Goal: Communication & Community: Answer question/provide support

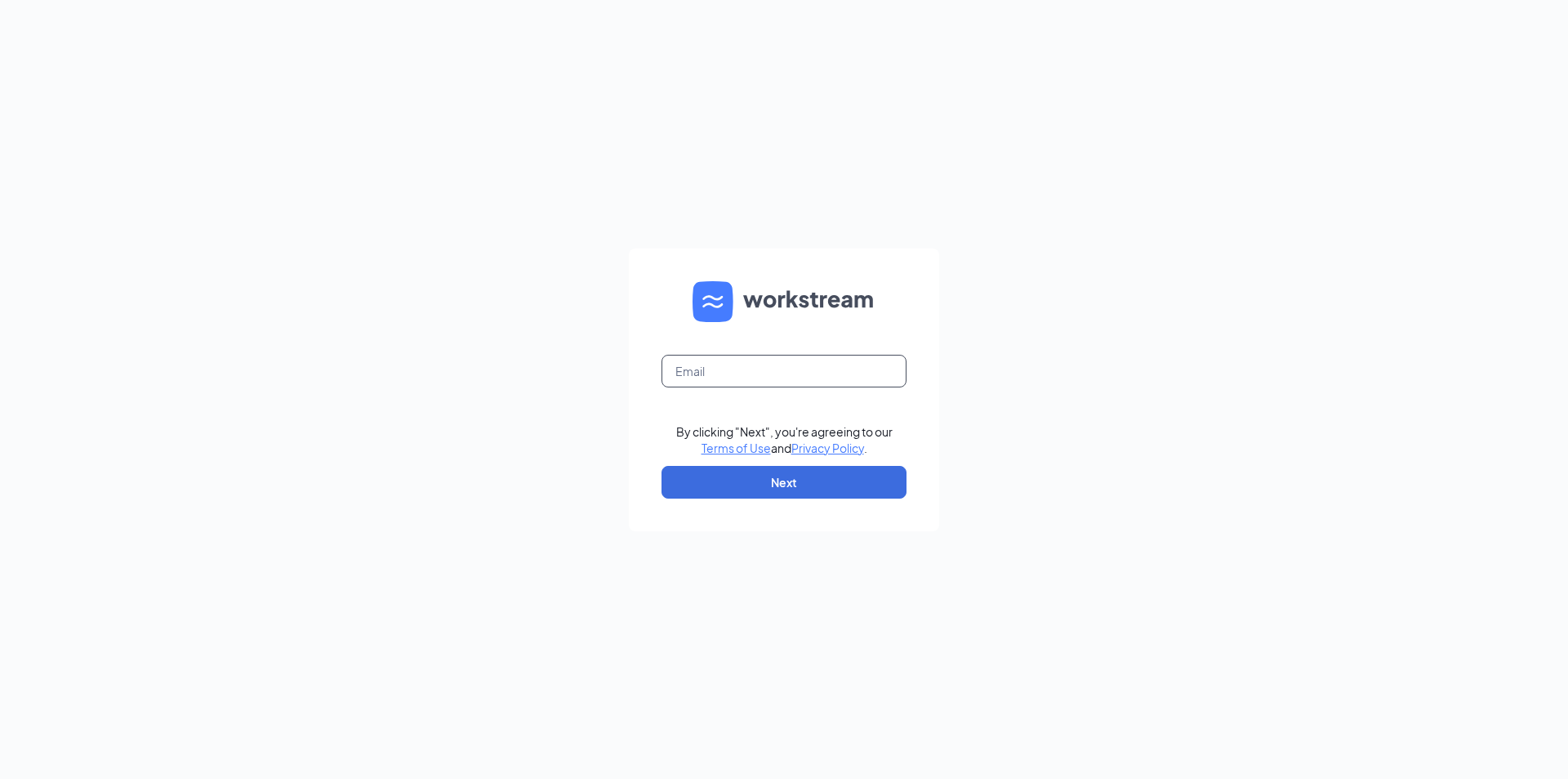
click at [740, 361] on input "text" at bounding box center [784, 371] width 245 height 33
type input "mackenzie.cole@petsuitesofamerica.com"
click at [788, 478] on button "Next" at bounding box center [784, 482] width 245 height 33
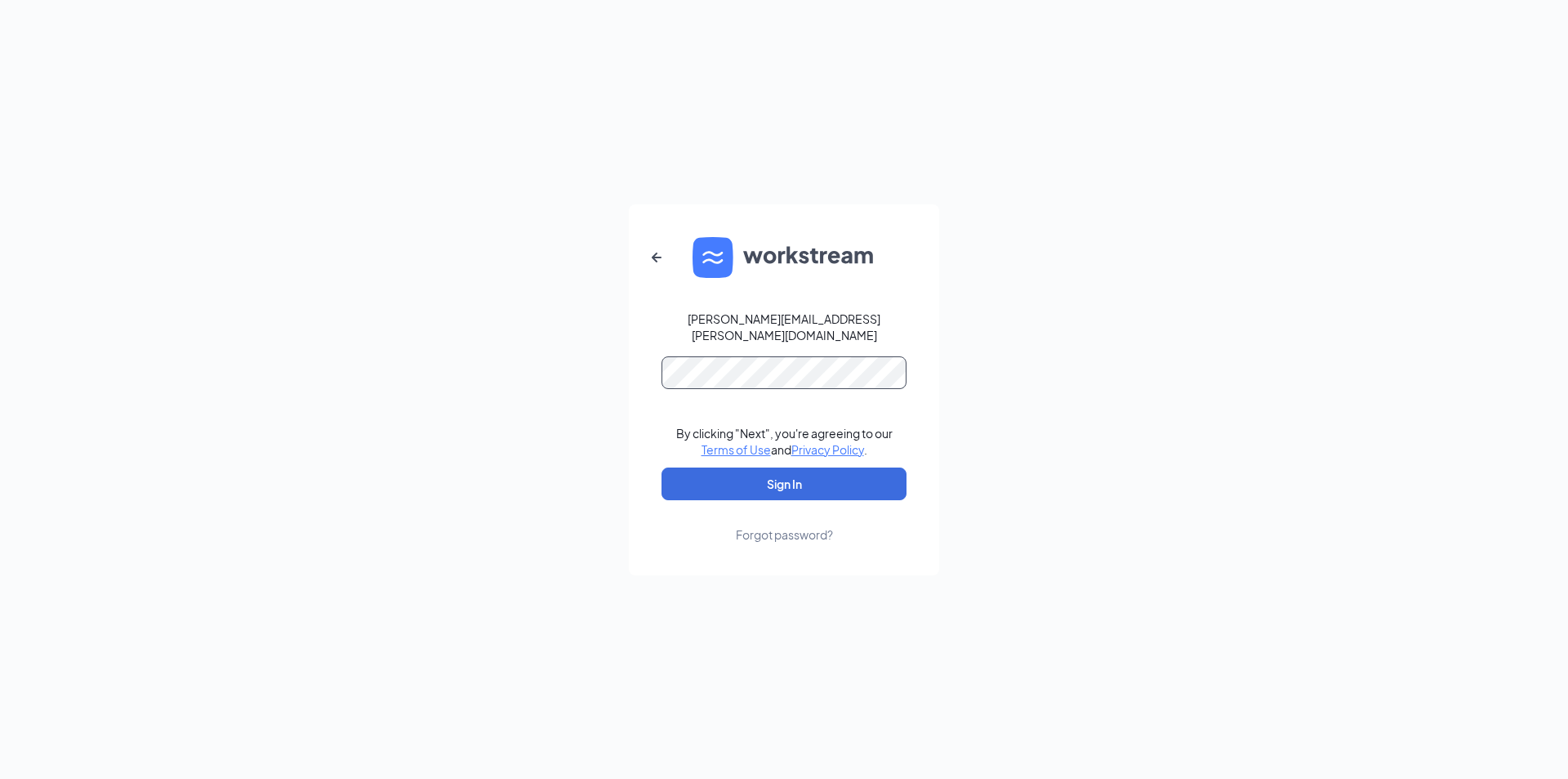
click at [662, 468] on button "Sign In" at bounding box center [784, 484] width 245 height 33
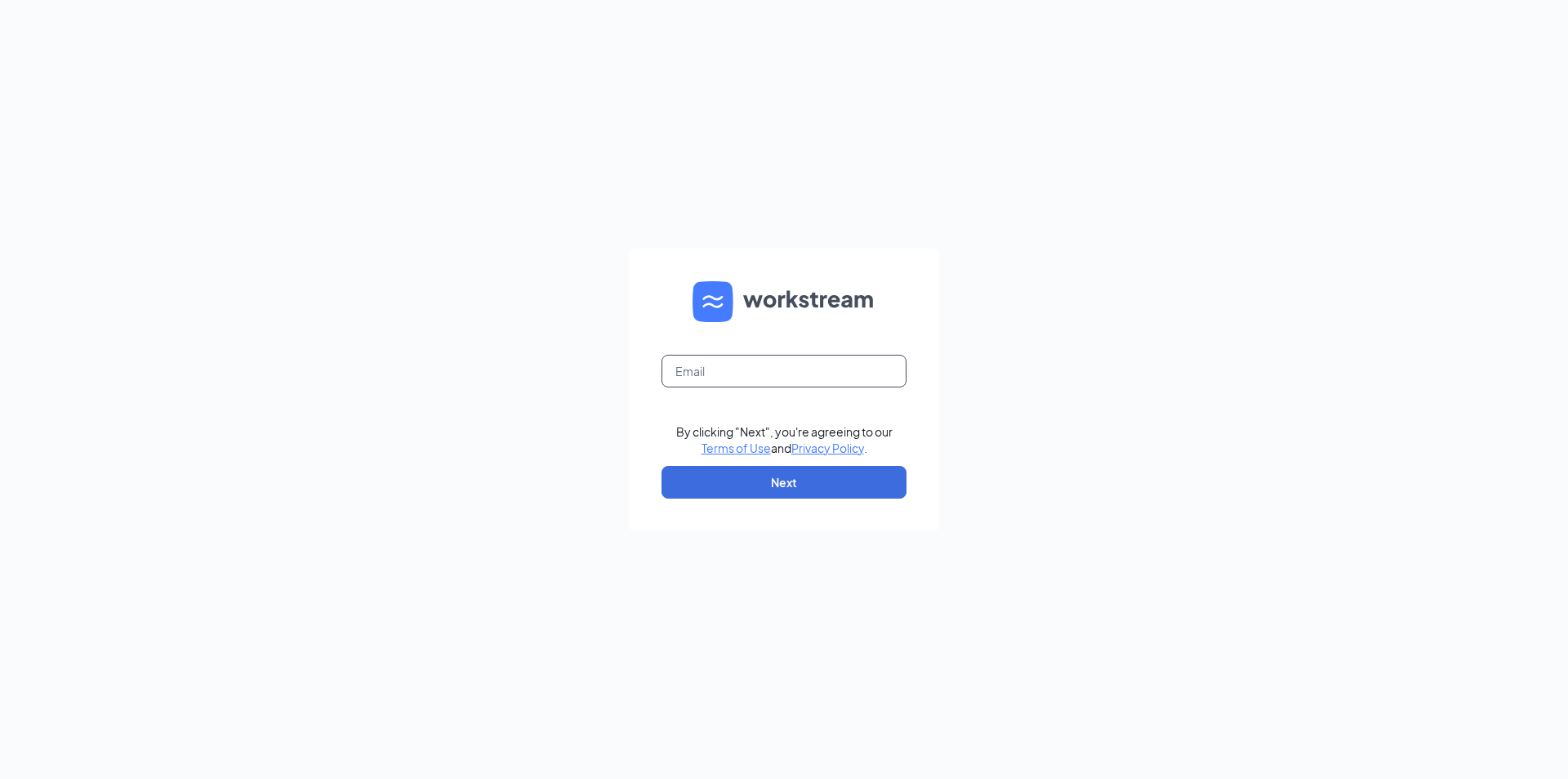
click at [765, 363] on input "text" at bounding box center [784, 371] width 245 height 33
type input "mackenzie.cole@petsuitesofamerica.com"
click at [798, 497] on button "Next" at bounding box center [784, 482] width 245 height 33
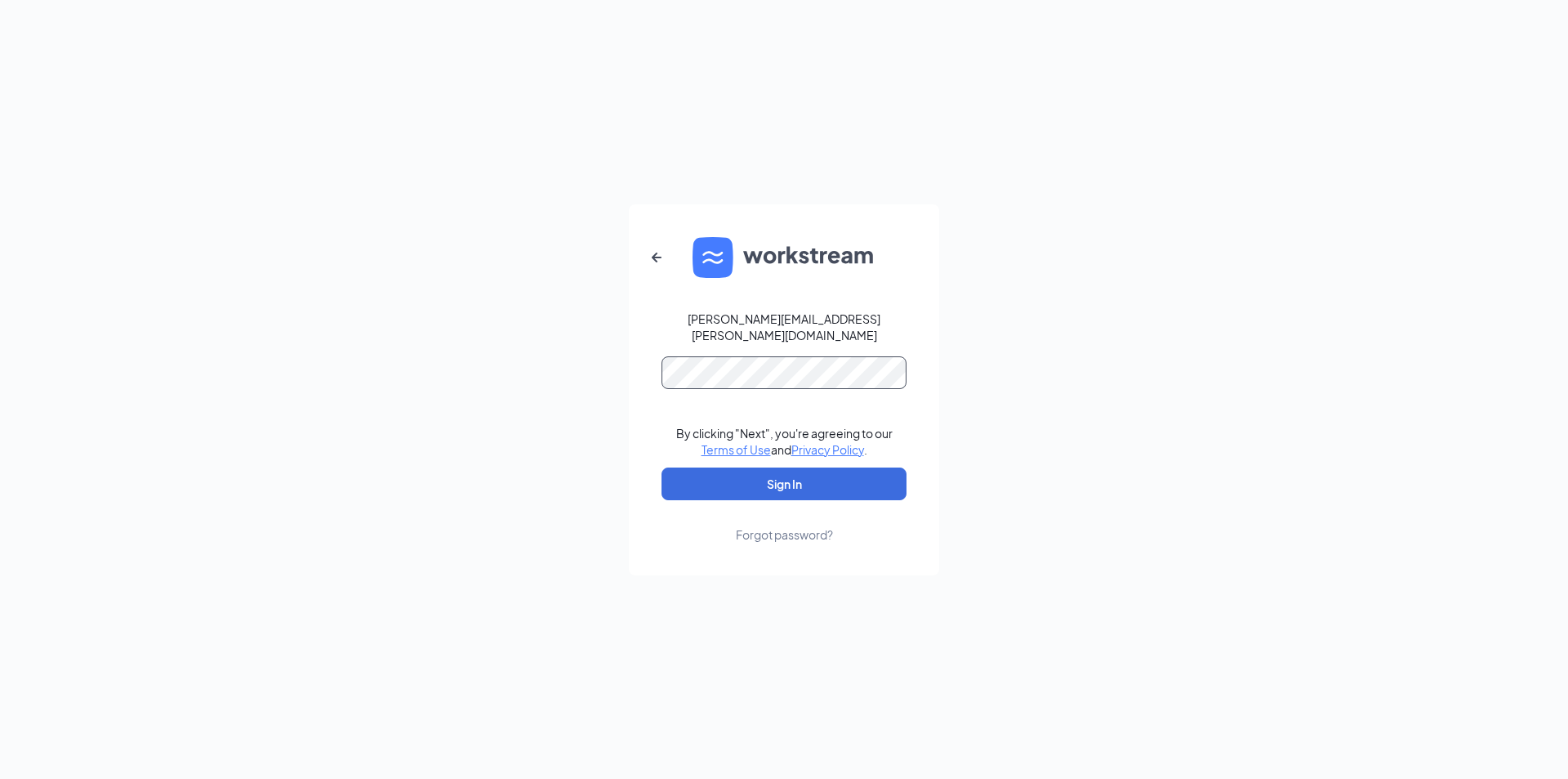
click at [662, 468] on button "Sign In" at bounding box center [784, 484] width 245 height 33
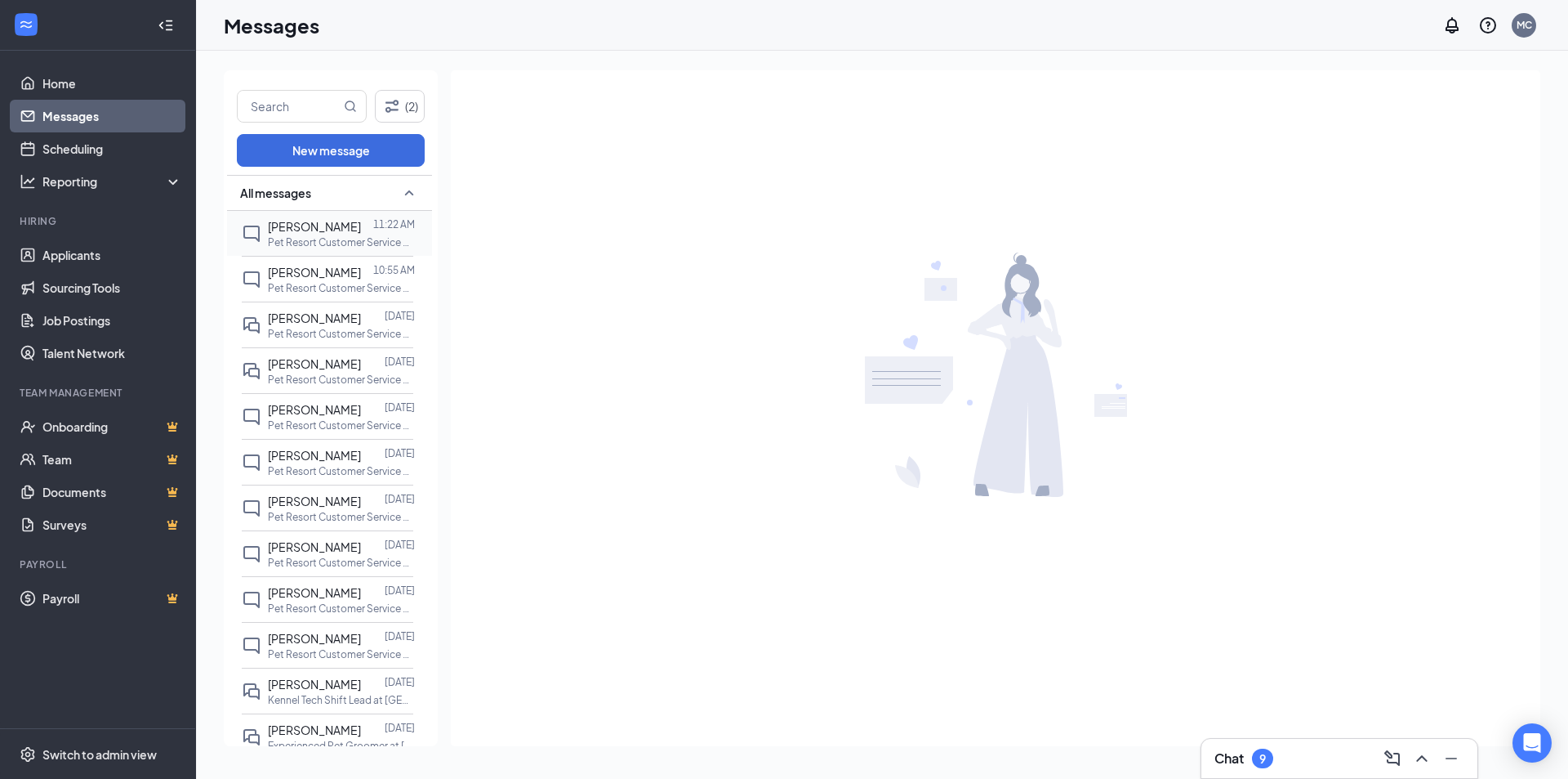
click at [338, 235] on div "[PERSON_NAME]" at bounding box center [314, 226] width 93 height 18
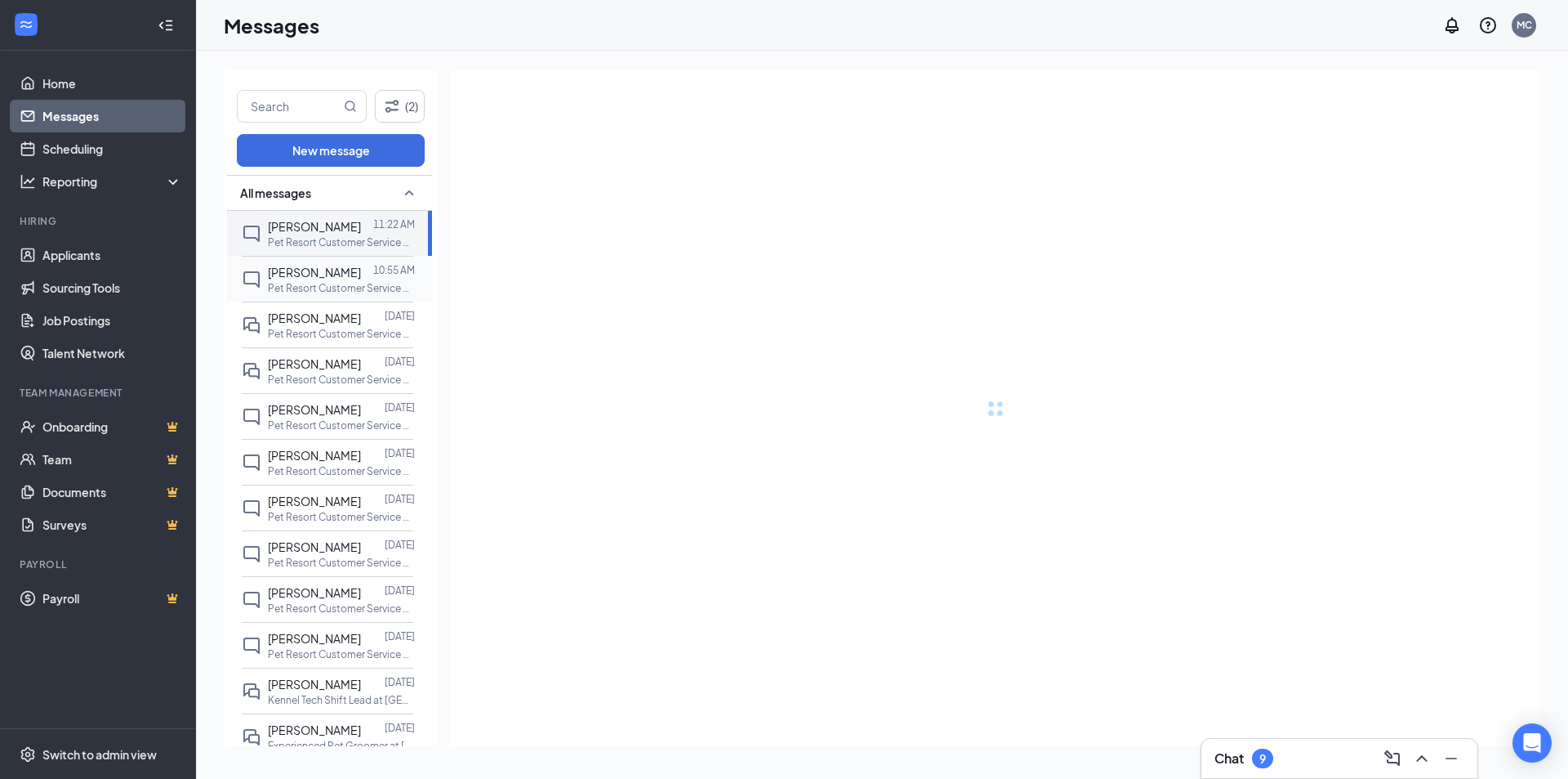
click at [317, 290] on p "Pet Resort Customer Service Representative at [GEOGRAPHIC_DATA]" at bounding box center [340, 288] width 147 height 14
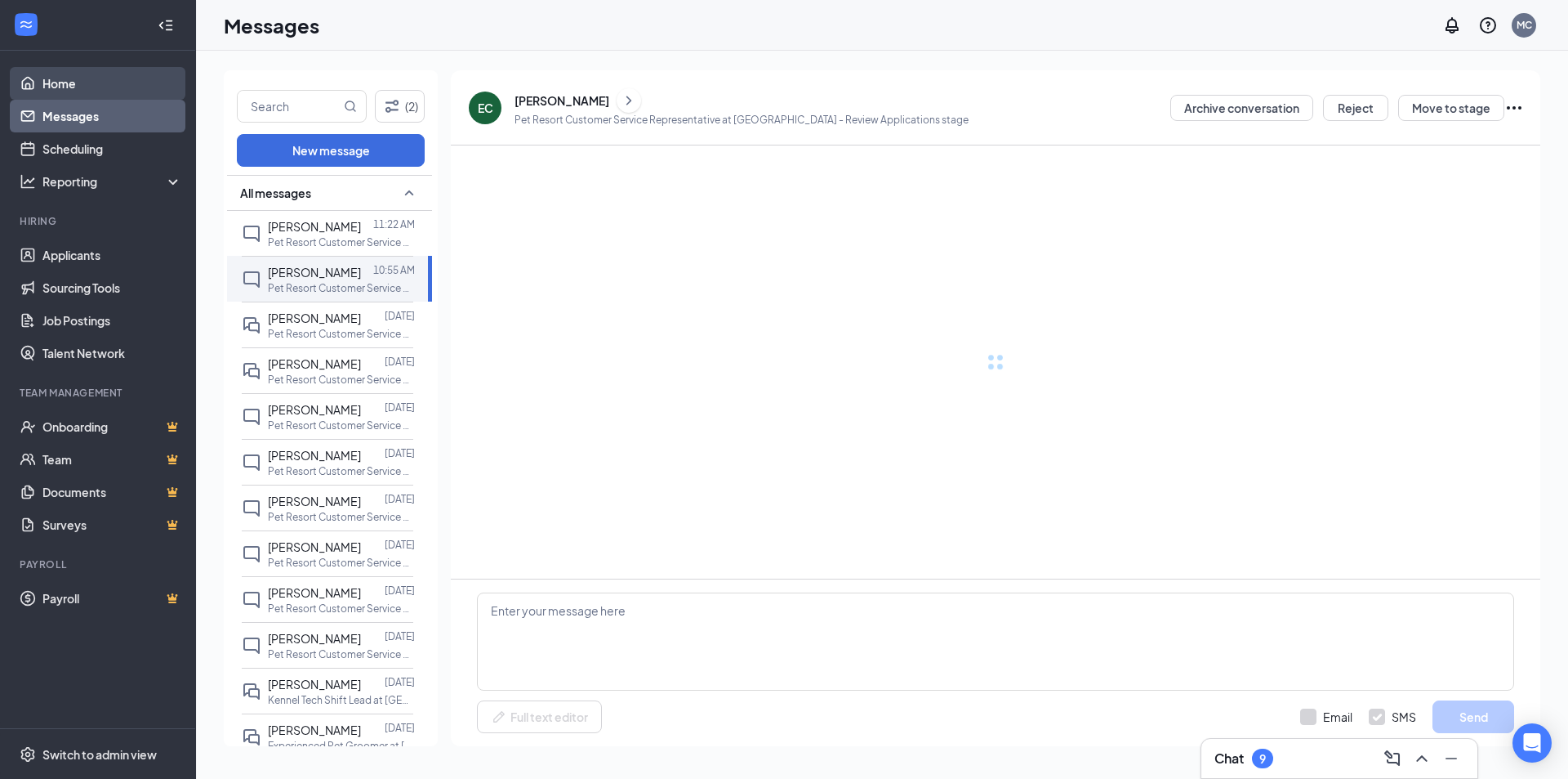
click at [118, 82] on link "Home" at bounding box center [112, 83] width 140 height 33
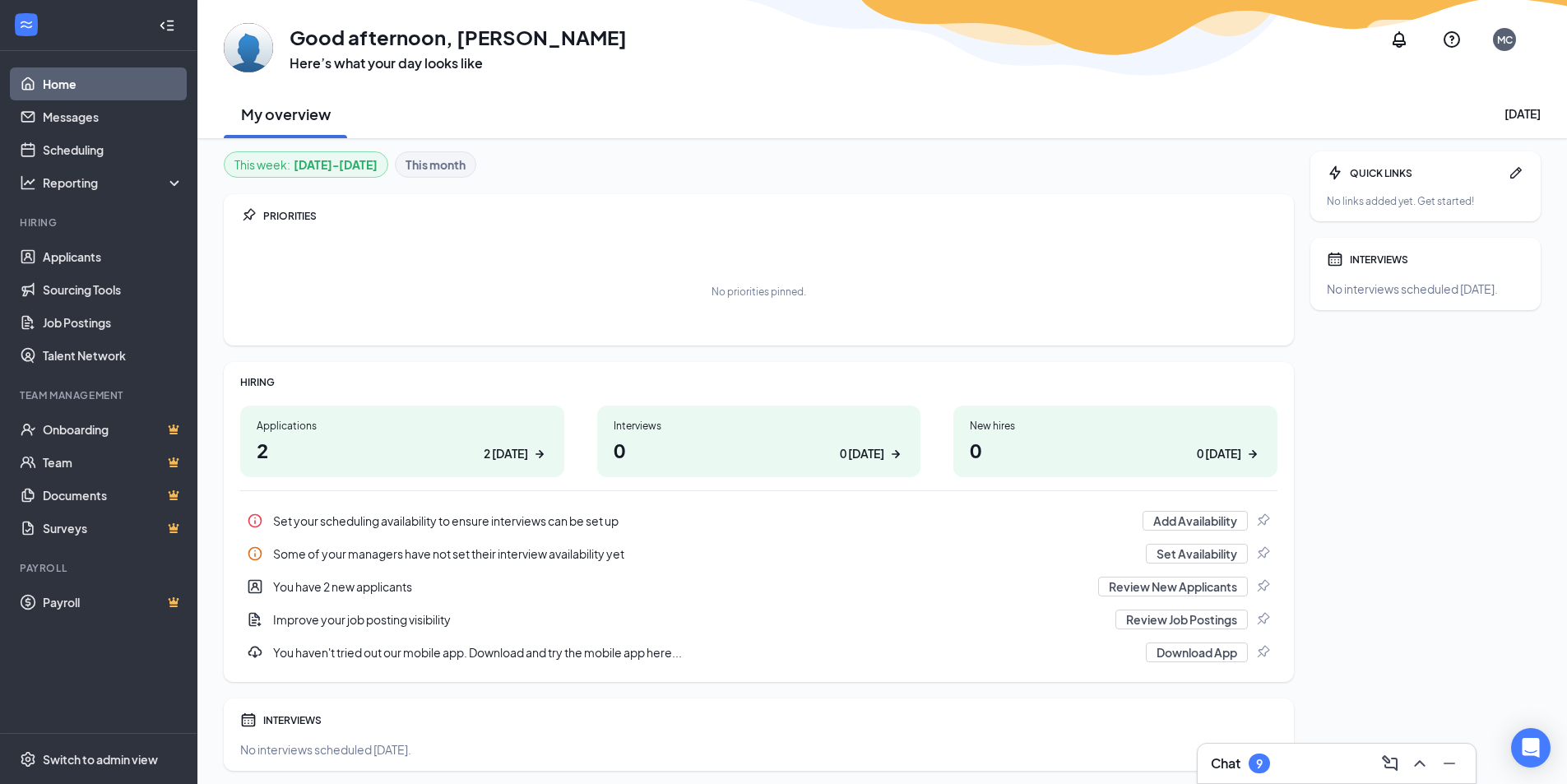
scroll to position [52, 0]
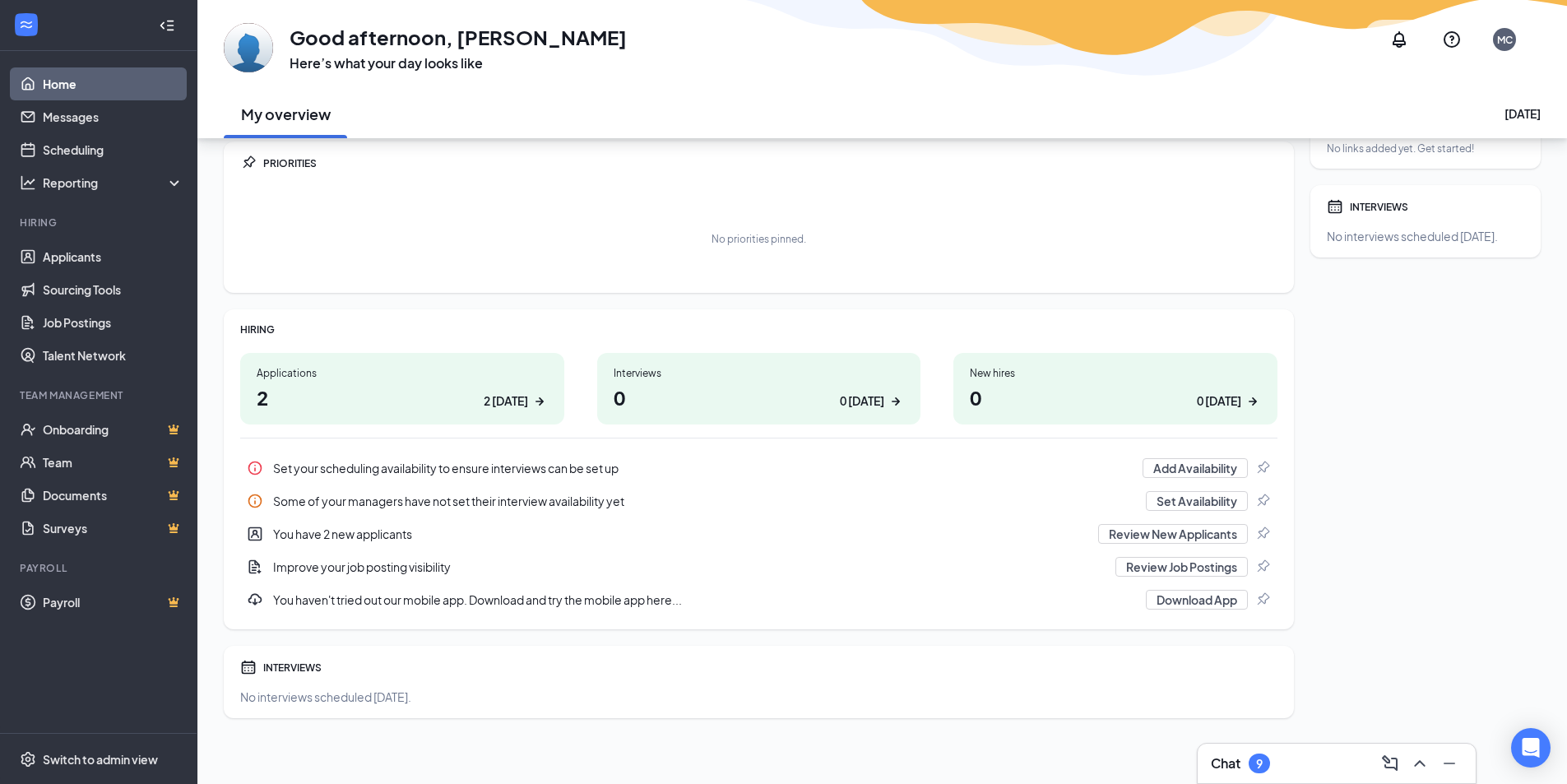
click at [43, 74] on link "Home" at bounding box center [113, 84] width 141 height 33
click at [113, 71] on link "Home" at bounding box center [113, 84] width 141 height 33
click at [64, 109] on link "Messages" at bounding box center [113, 117] width 141 height 33
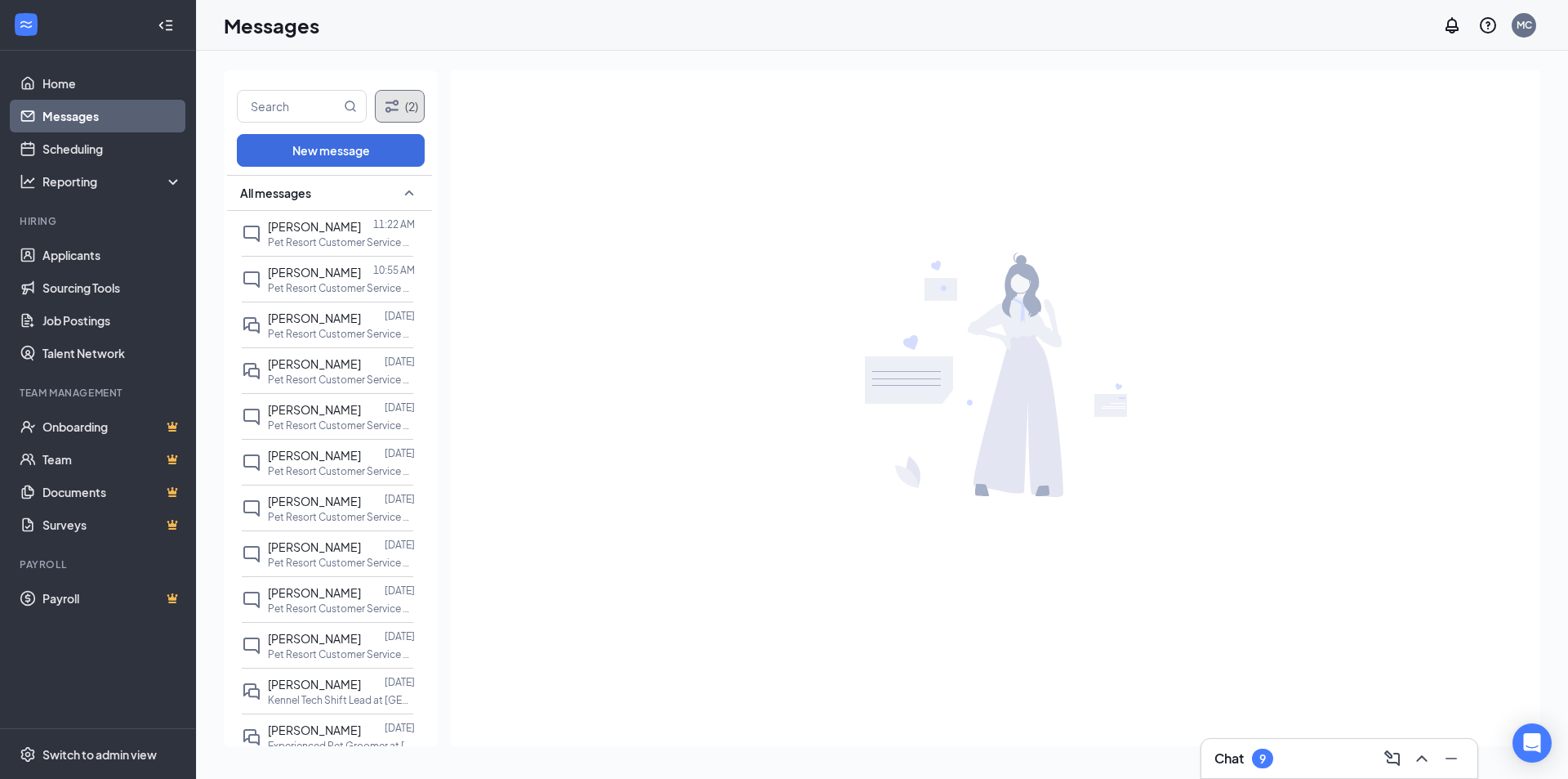
click at [393, 120] on button "(2)" at bounding box center [400, 106] width 50 height 33
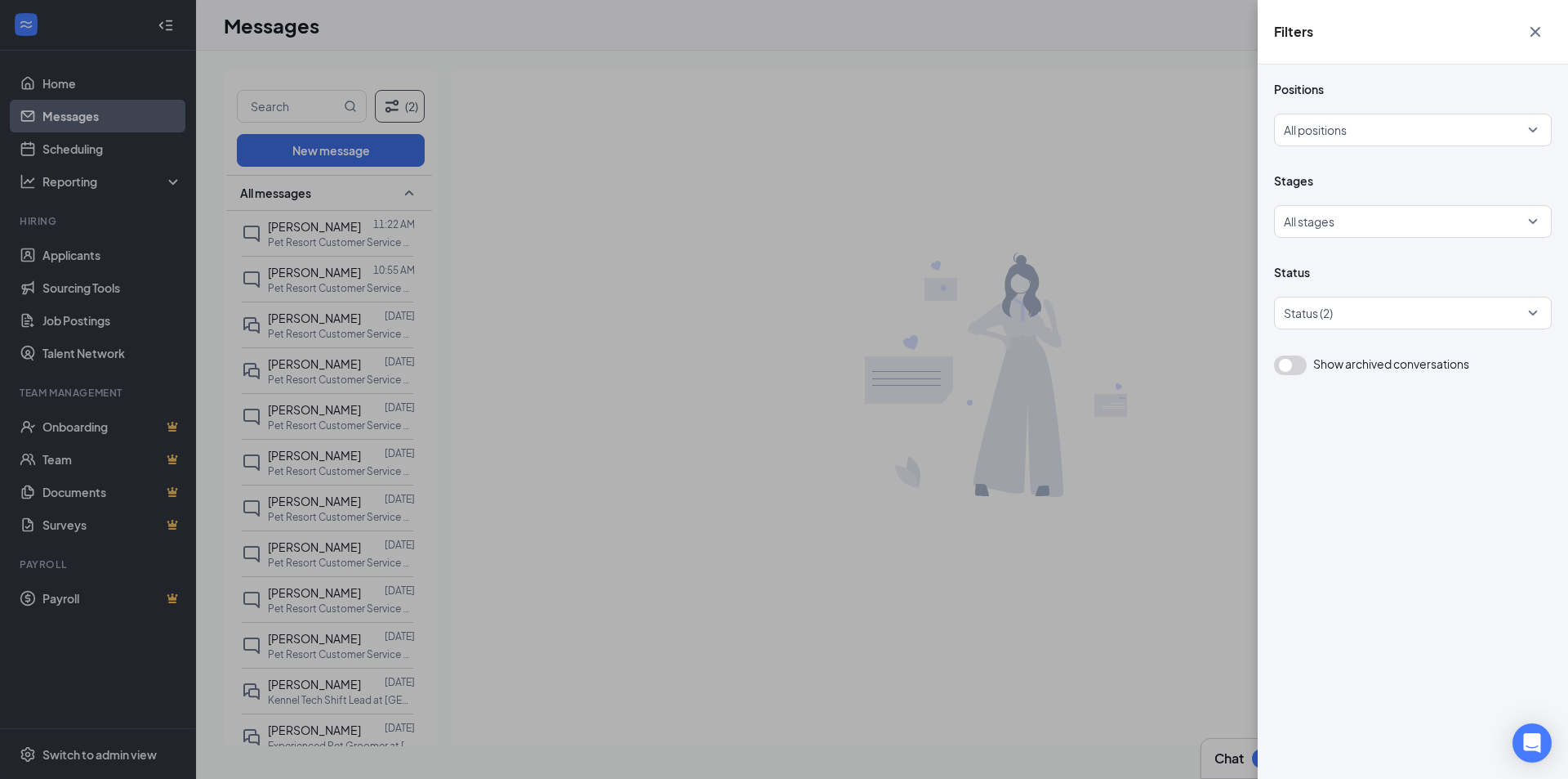
click at [1067, 184] on div "Filters Positions All positions Stages All stages Status Status (2) Show archiv…" at bounding box center [784, 389] width 1568 height 779
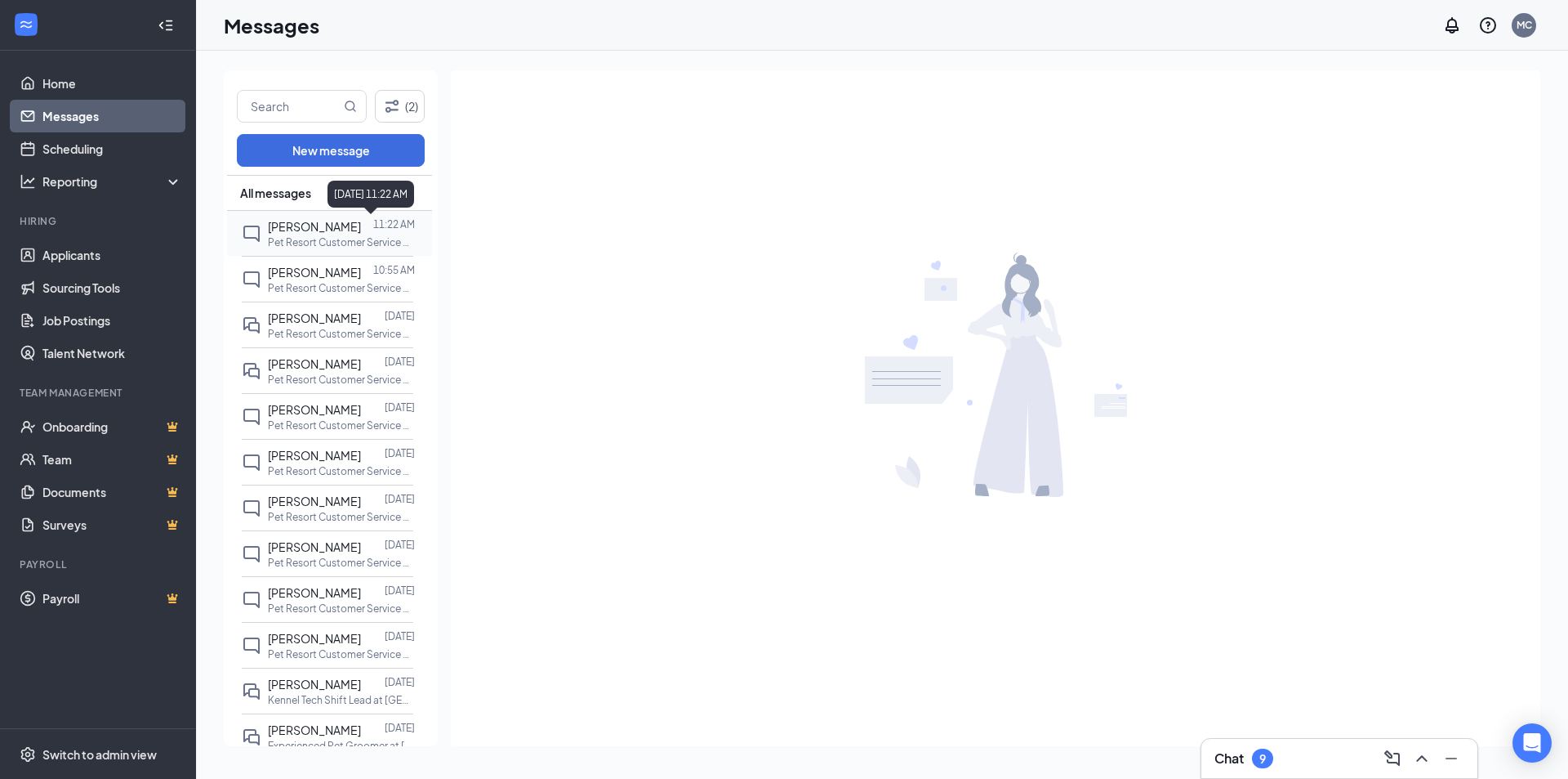
click at [343, 222] on span "[PERSON_NAME]" at bounding box center [314, 226] width 93 height 15
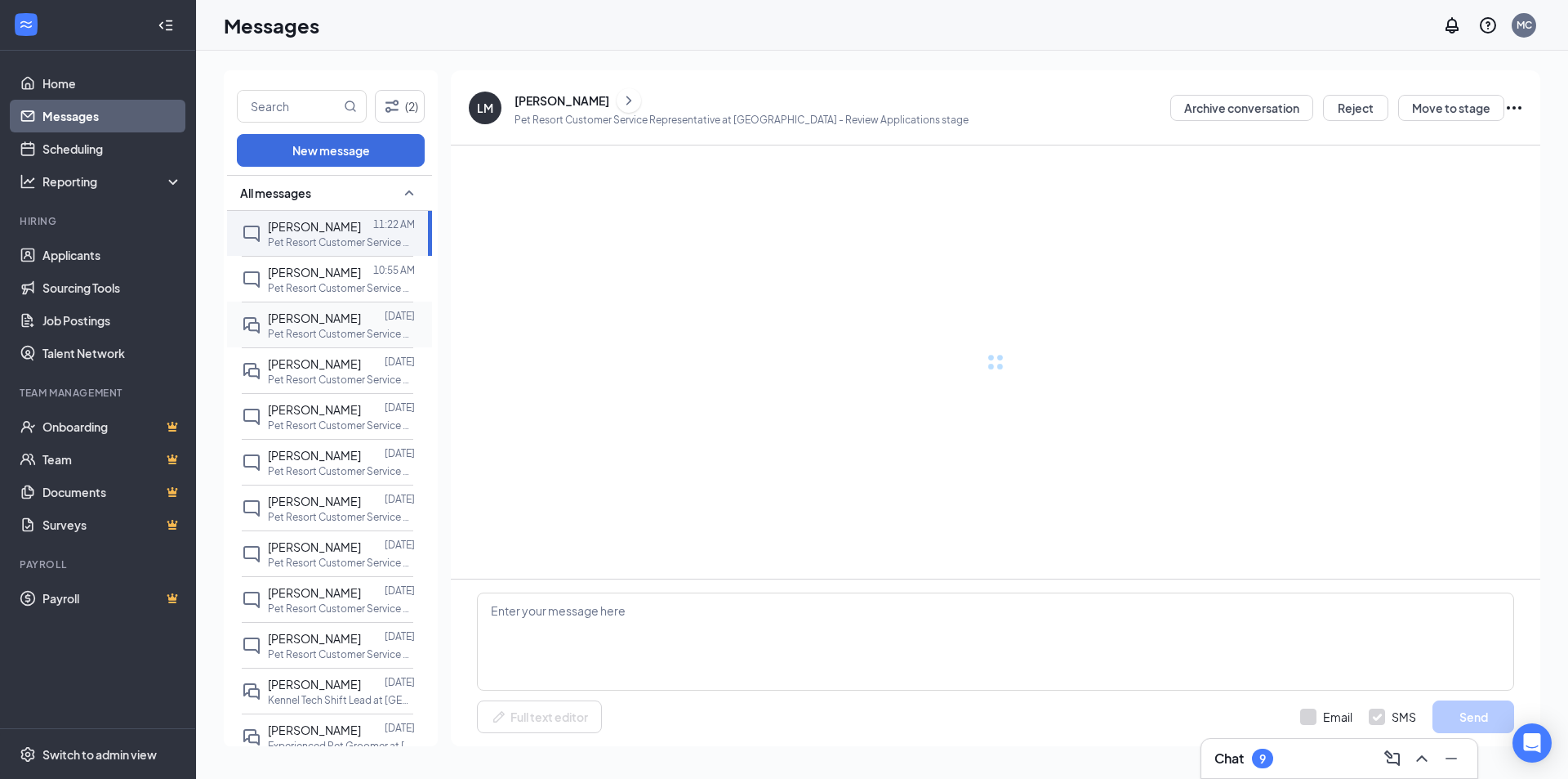
click at [324, 329] on p "Pet Resort Customer Service Representative at [GEOGRAPHIC_DATA]" at bounding box center [340, 333] width 147 height 14
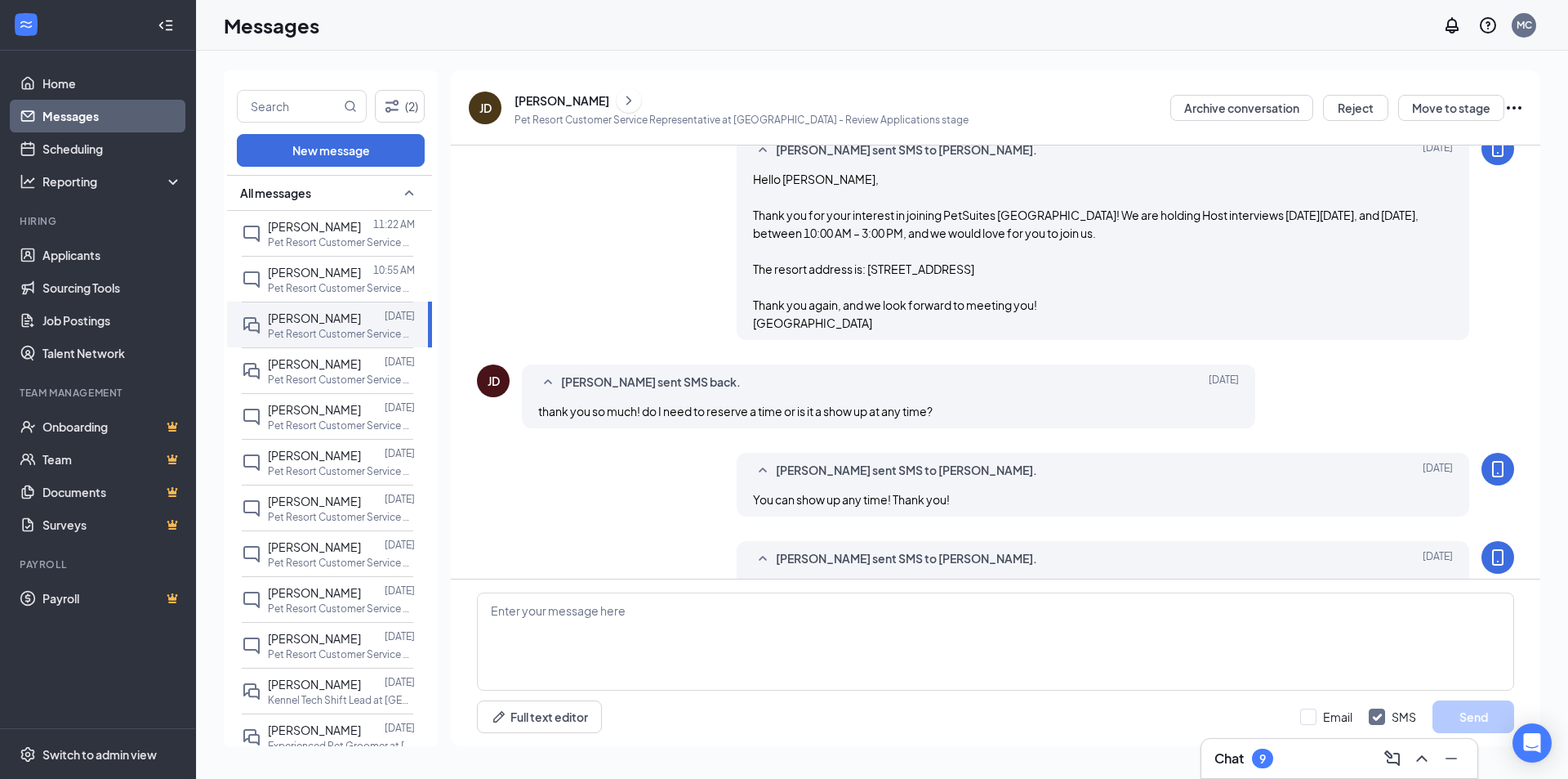
scroll to position [469, 0]
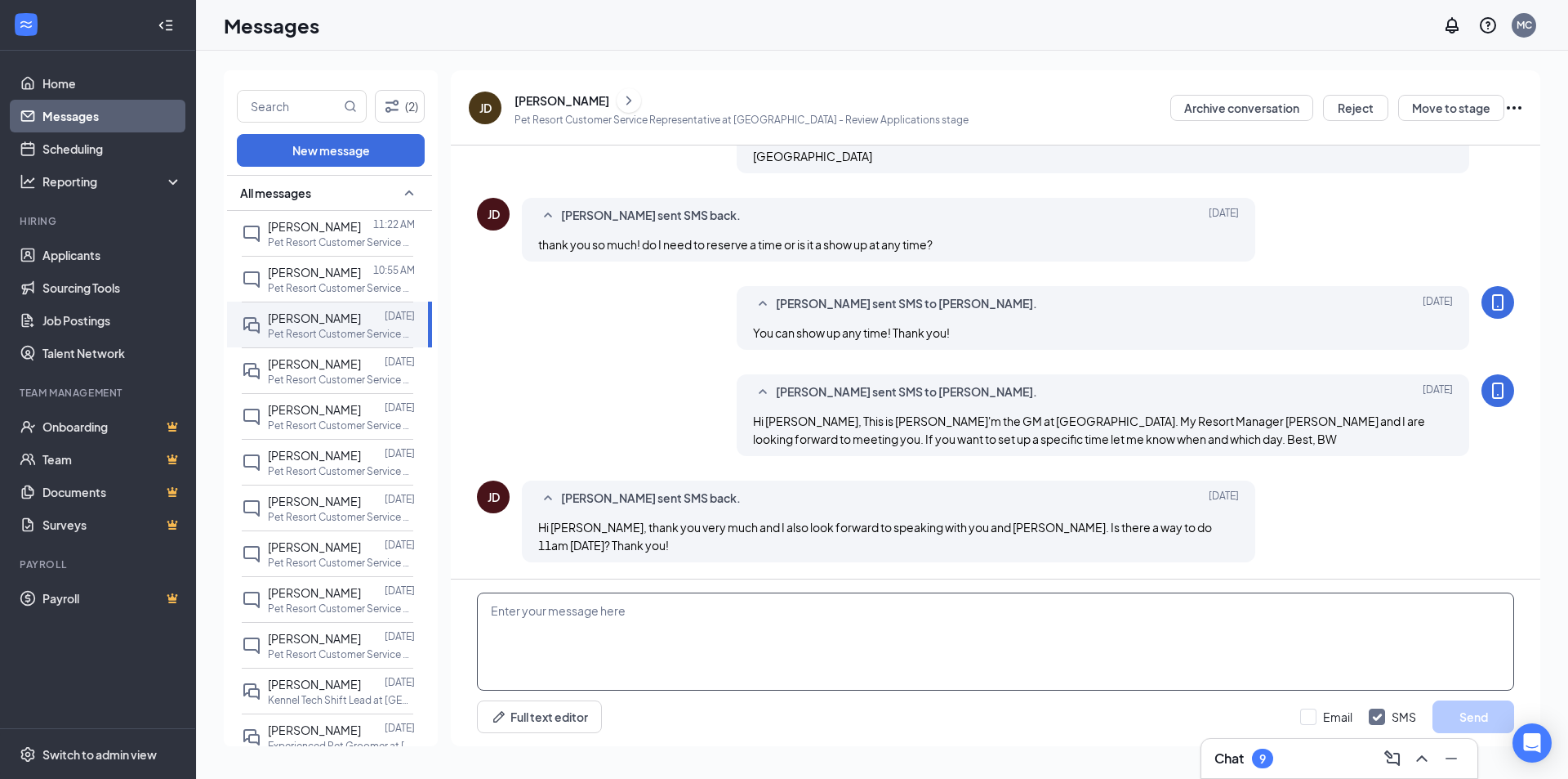
click at [666, 635] on textarea at bounding box center [996, 641] width 1037 height 98
click at [817, 629] on textarea at bounding box center [996, 641] width 1037 height 98
type textarea "W"
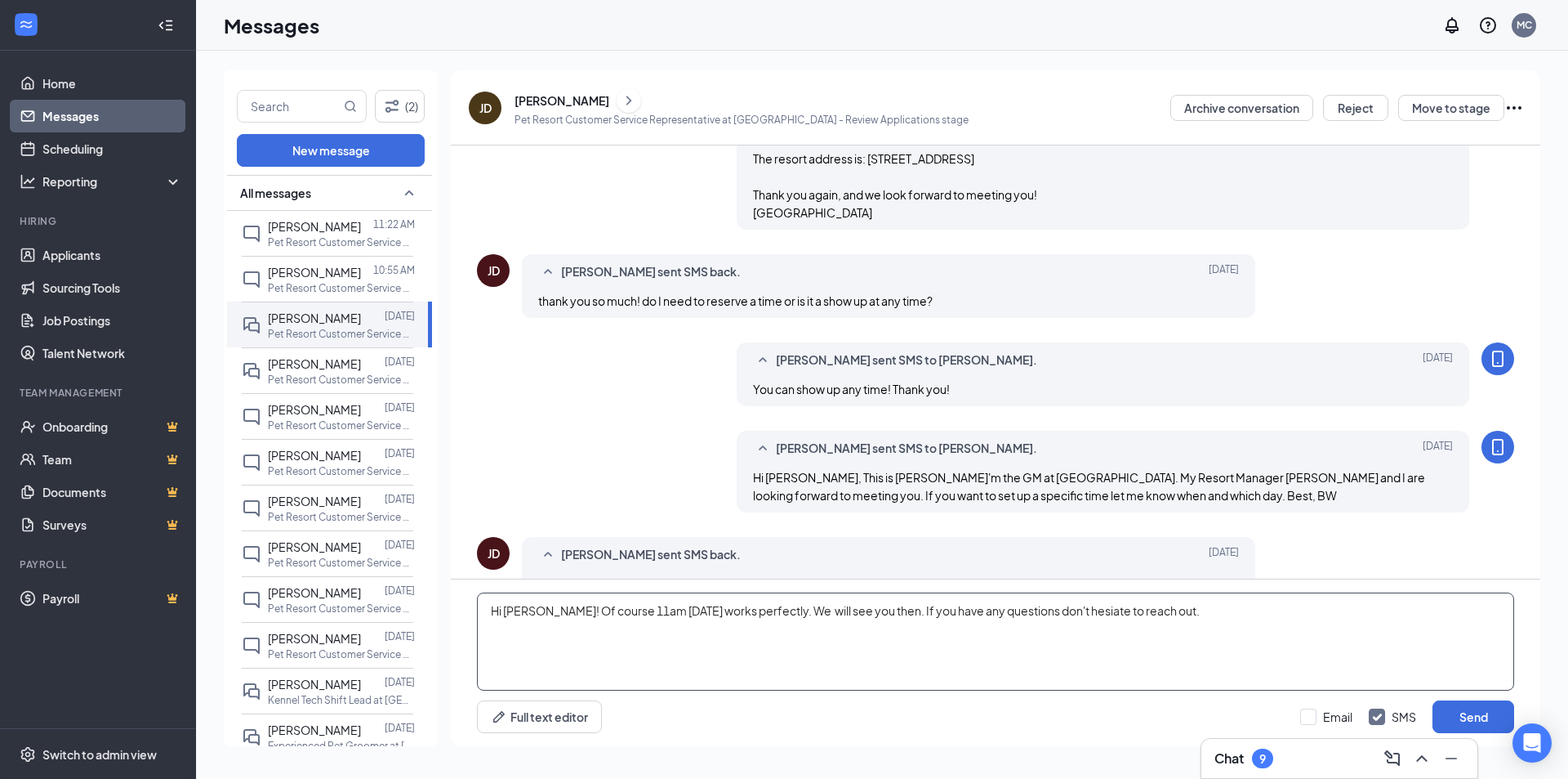
scroll to position [224, 0]
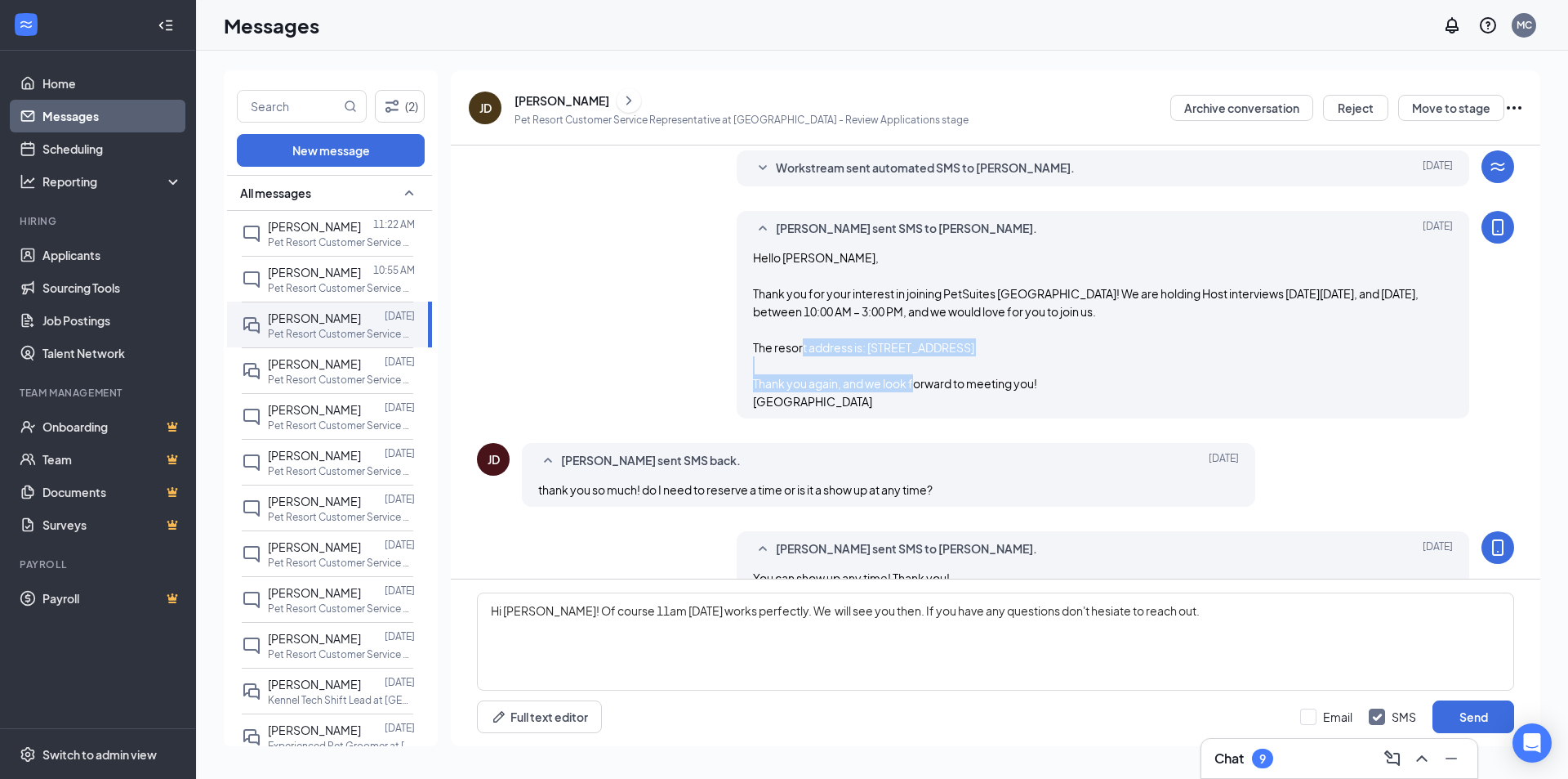
drag, startPoint x: 752, startPoint y: 343, endPoint x: 1104, endPoint y: 365, distance: 352.7
click at [1104, 365] on div "Hello [PERSON_NAME], Thank you for your interest in joining PetSuites [GEOGRAPH…" at bounding box center [1103, 329] width 701 height 162
copy span "The resort address is: [STREET_ADDRESS]"
click at [1264, 625] on textarea "Hi [PERSON_NAME]! Of course 11am [DATE] works perfectly. We will see you then. …" at bounding box center [996, 641] width 1037 height 98
paste textarea "The resort address is: [STREET_ADDRESS]"
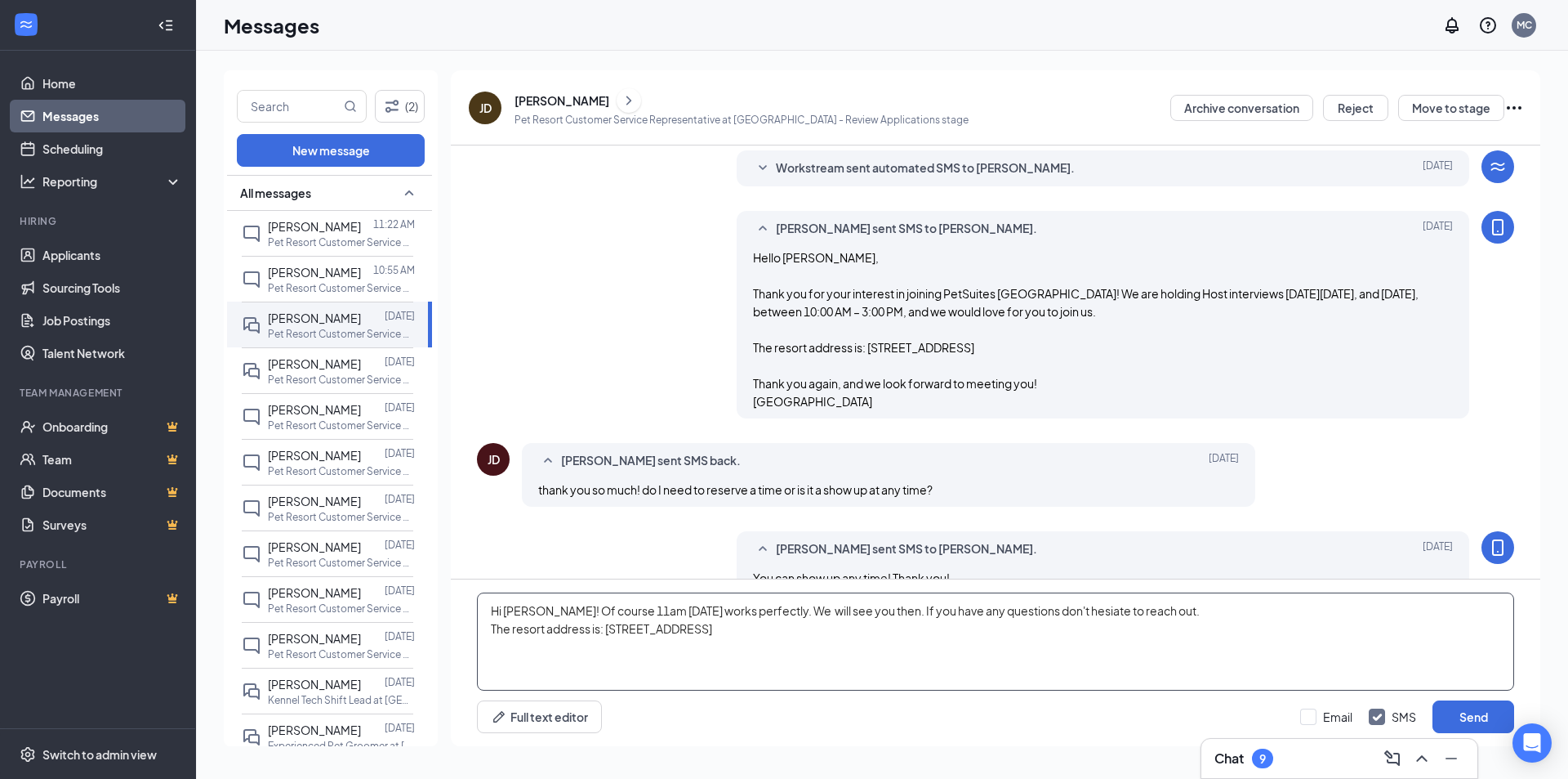
click at [1131, 615] on textarea "Hi [PERSON_NAME]! Of course 11am [DATE] works perfectly. We will see you then. …" at bounding box center [996, 641] width 1037 height 98
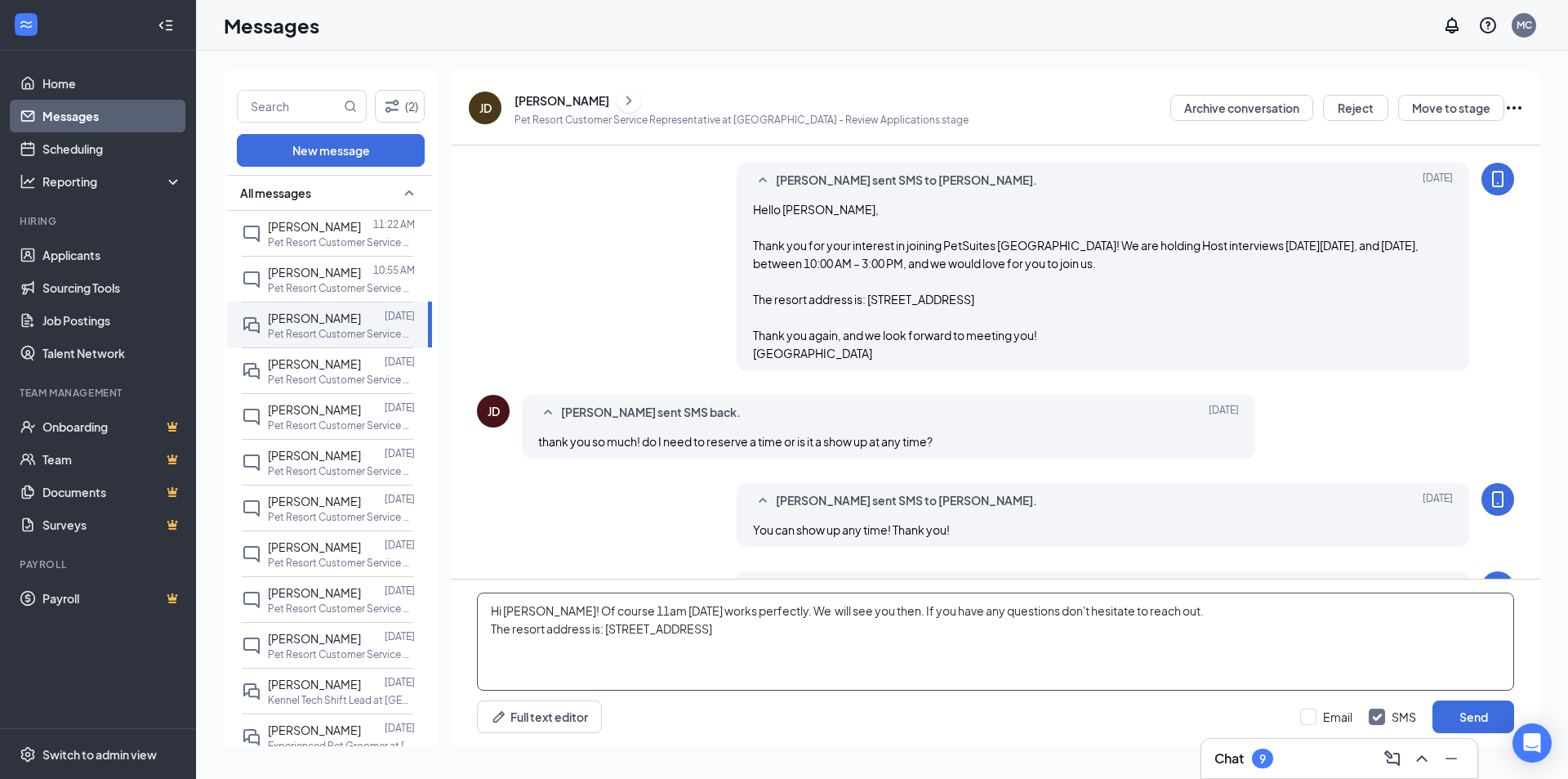
scroll to position [469, 0]
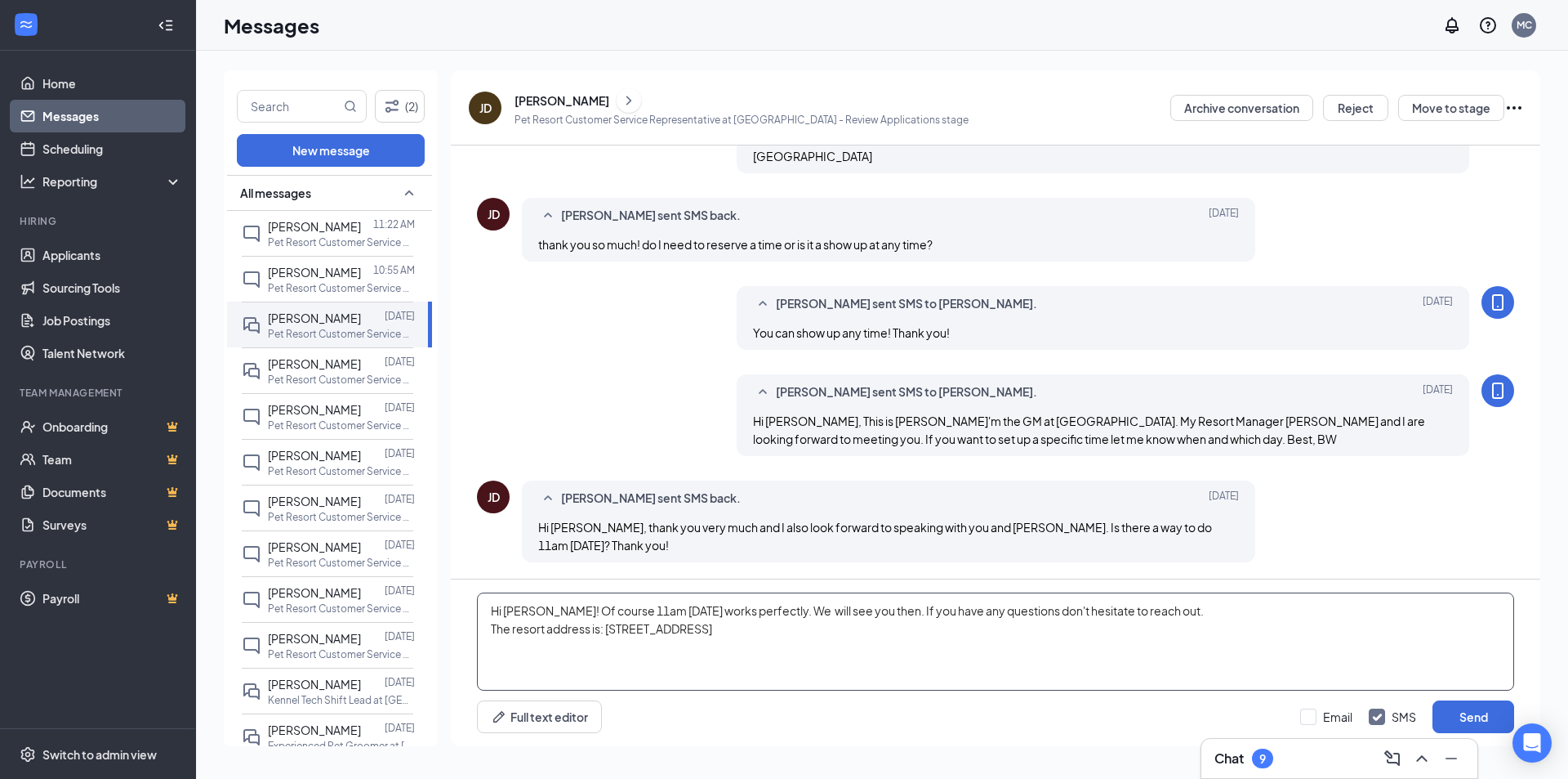
click at [948, 661] on textarea "Hi [PERSON_NAME]! Of course 11am [DATE] works perfectly. We will see you then. …" at bounding box center [996, 641] width 1037 height 98
type textarea "Hi [PERSON_NAME]! Of course 11am [DATE] works perfectly. We will see you then. …"
click at [1469, 706] on button "Send" at bounding box center [1472, 717] width 81 height 33
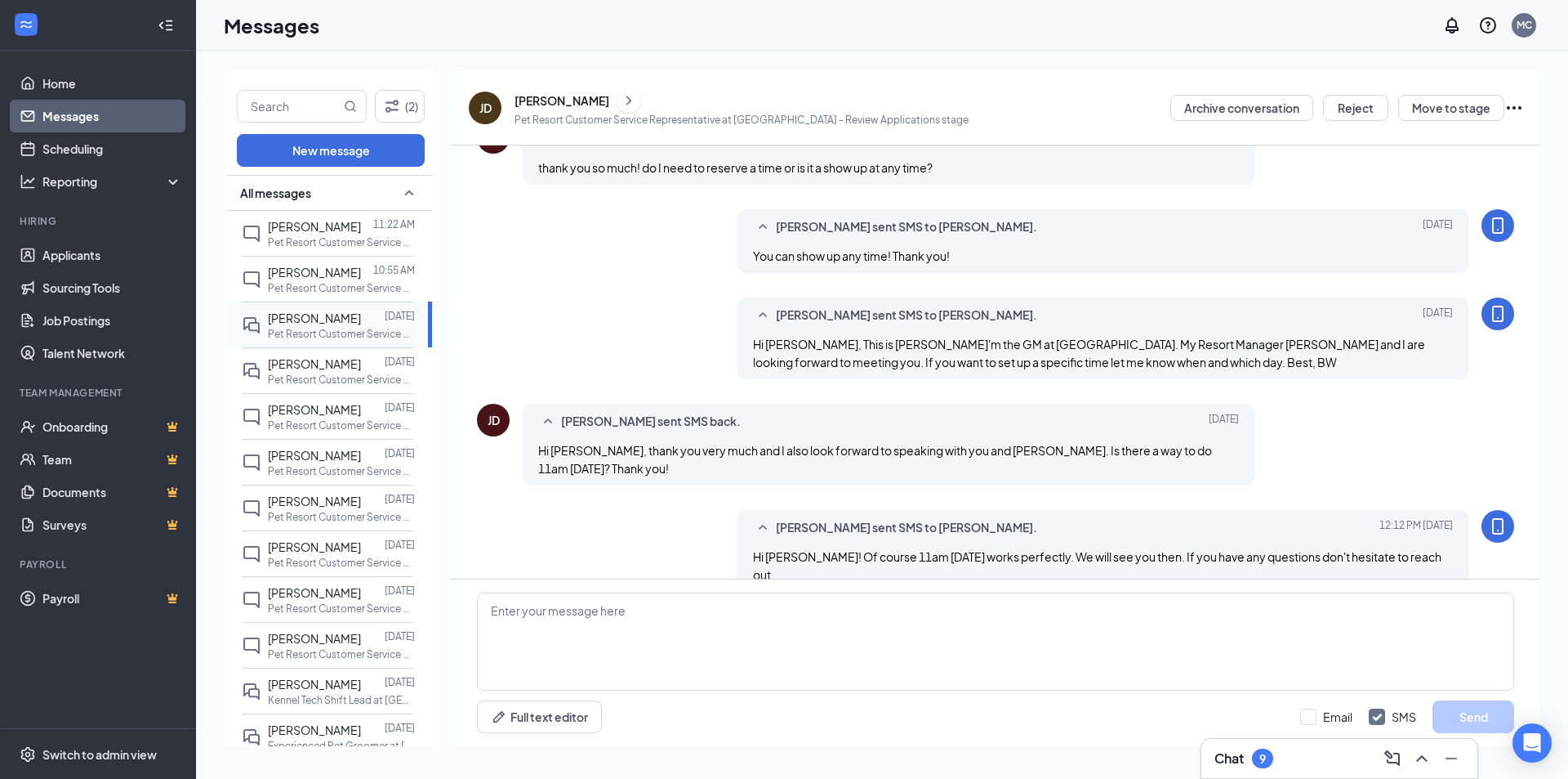
scroll to position [594, 0]
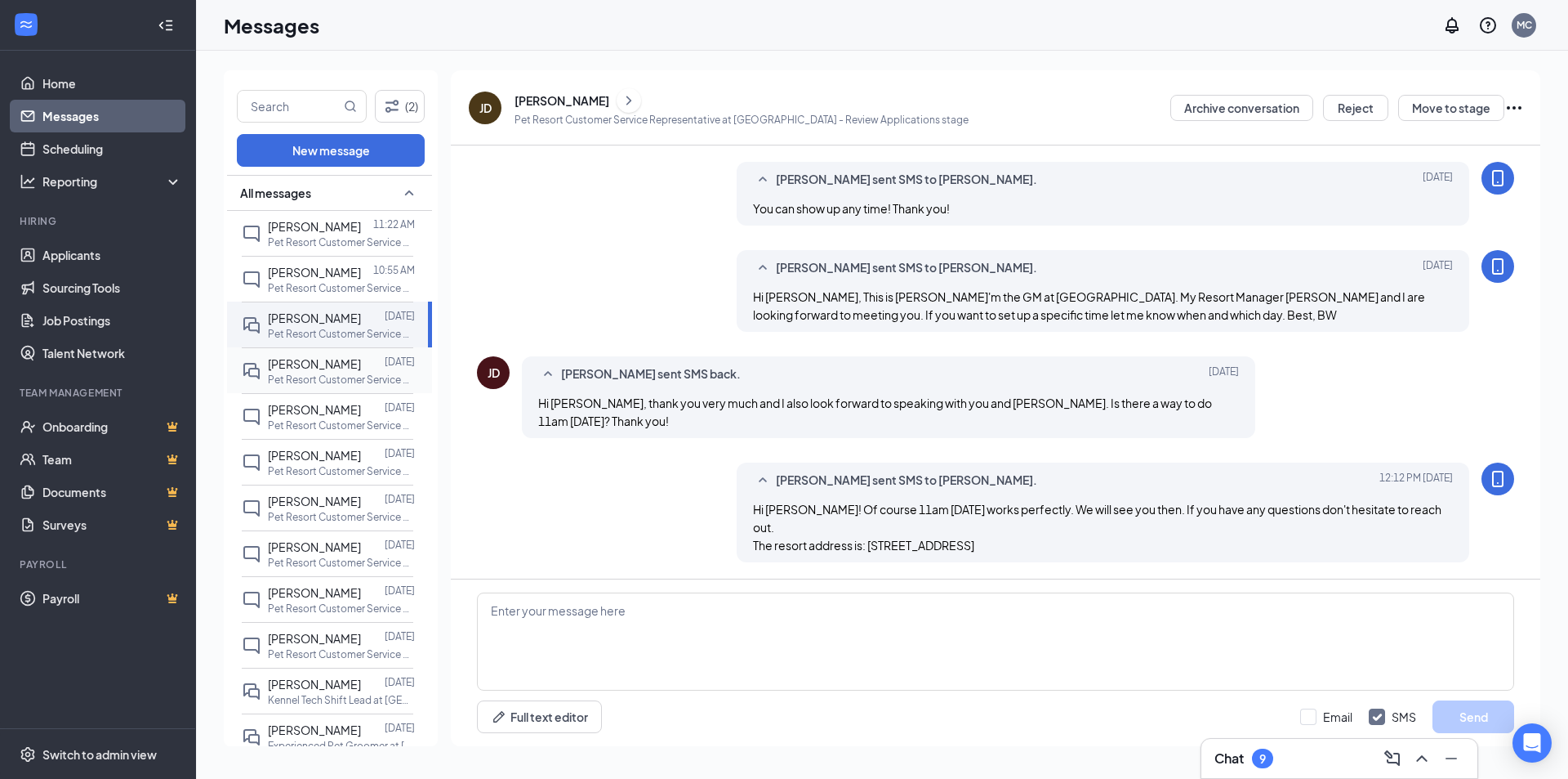
click at [275, 374] on p "Pet Resort Customer Service Representative at [GEOGRAPHIC_DATA]" at bounding box center [340, 379] width 147 height 14
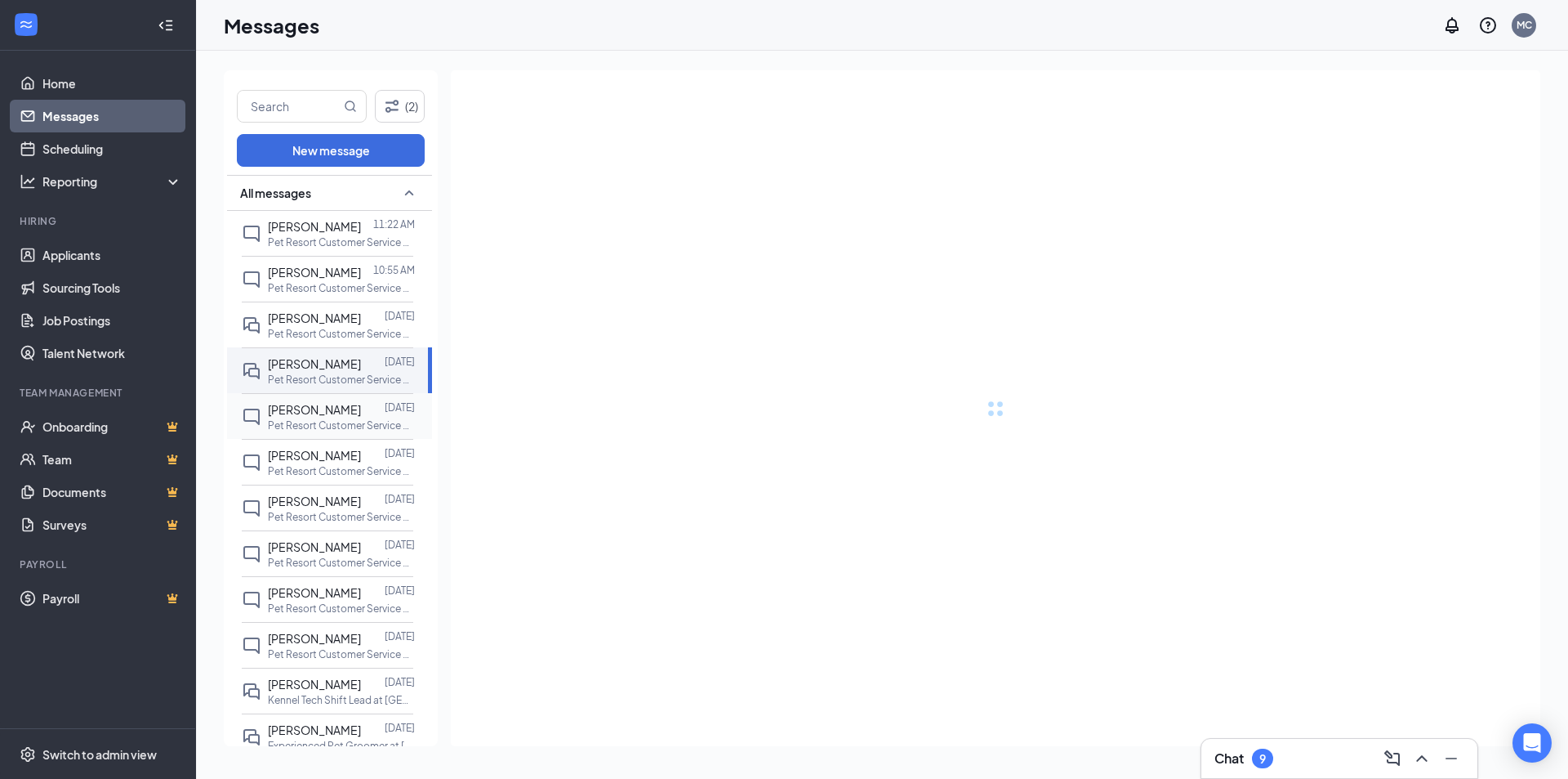
click at [291, 409] on span "[PERSON_NAME]" at bounding box center [314, 409] width 93 height 15
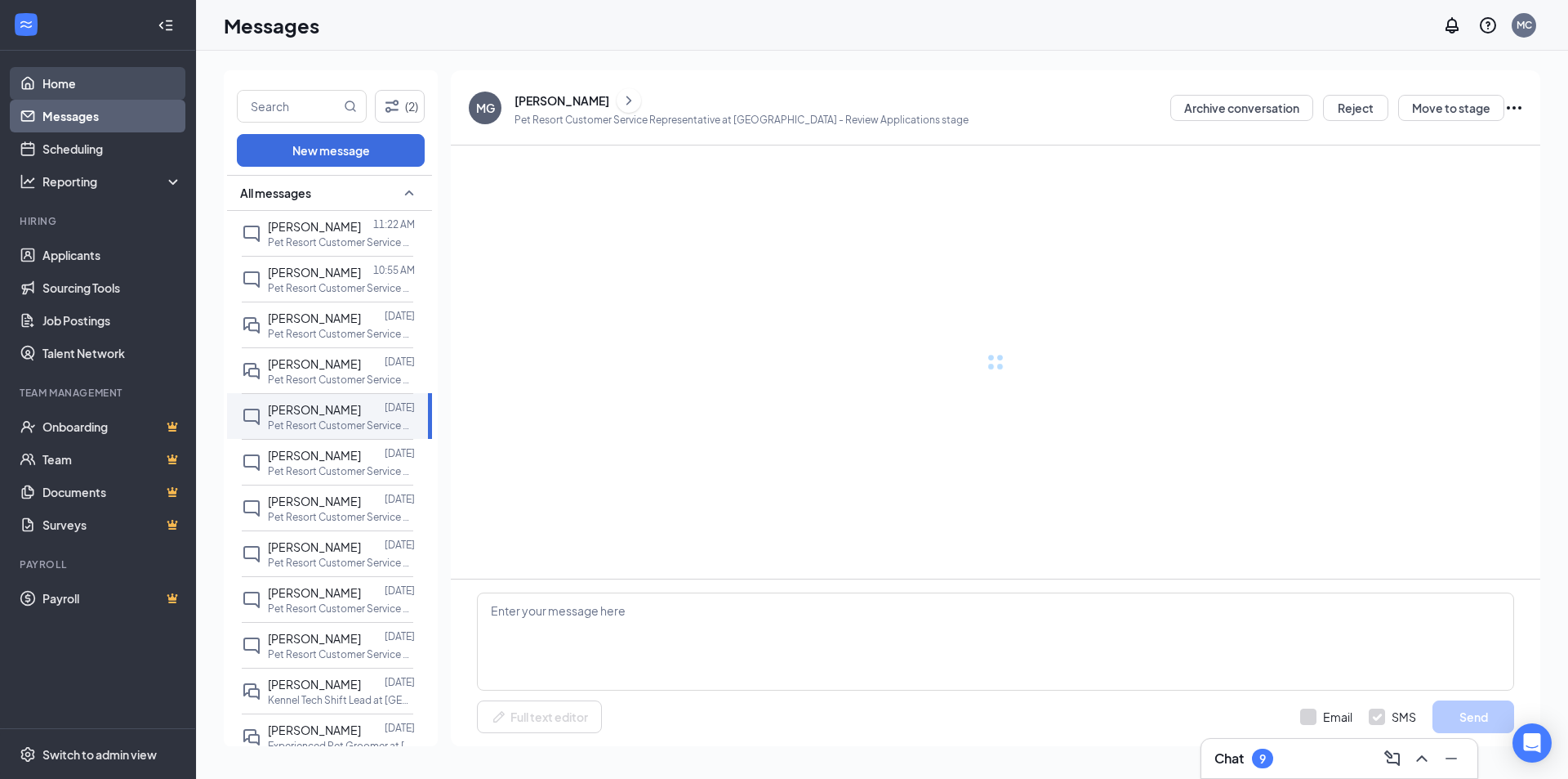
click at [77, 72] on link "Home" at bounding box center [112, 83] width 140 height 33
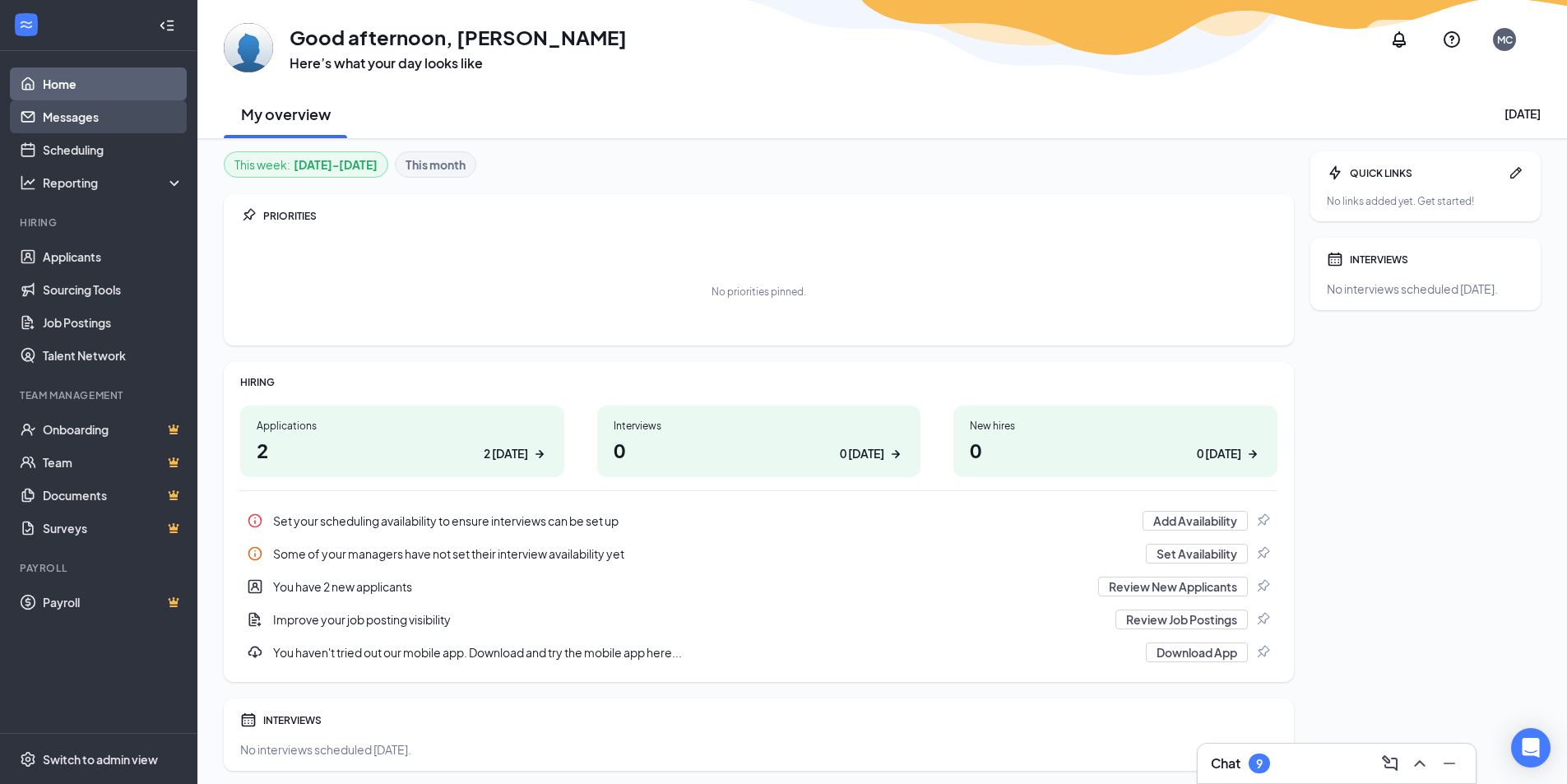
click at [110, 102] on link "Messages" at bounding box center [113, 117] width 141 height 33
